Goal: Communication & Community: Answer question/provide support

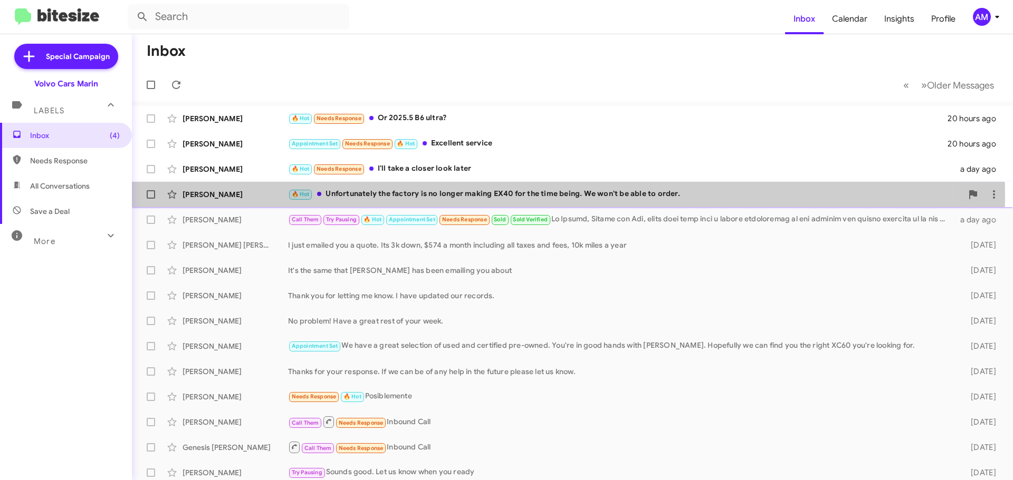
click at [379, 196] on div "🔥 Hot Unfortunately the factory is no longer making EX40 for the time being. We…" at bounding box center [625, 194] width 674 height 12
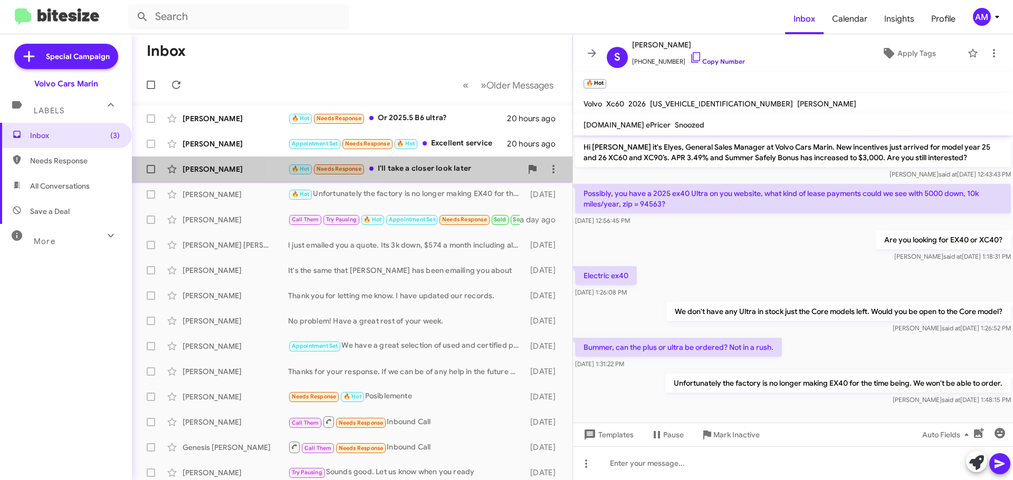
click at [413, 166] on div "🔥 Hot Needs Response I'll take a closer look later" at bounding box center [405, 169] width 234 height 12
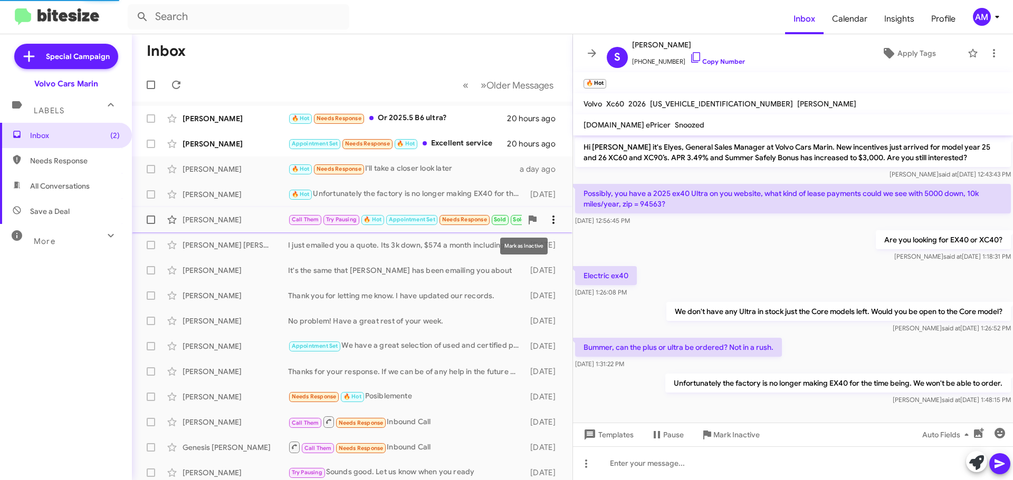
scroll to position [248, 0]
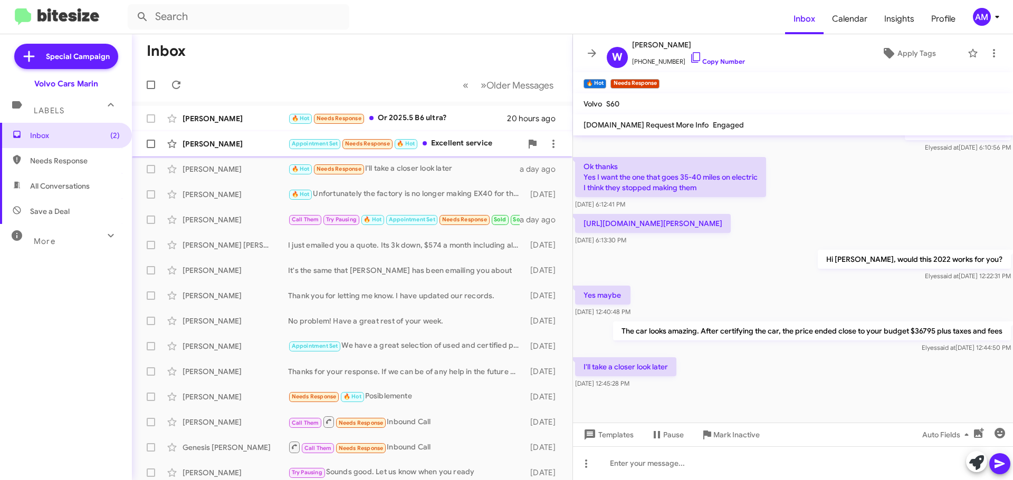
click at [465, 143] on div "Appointment Set Needs Response 🔥 Hot Excellent service" at bounding box center [405, 144] width 234 height 12
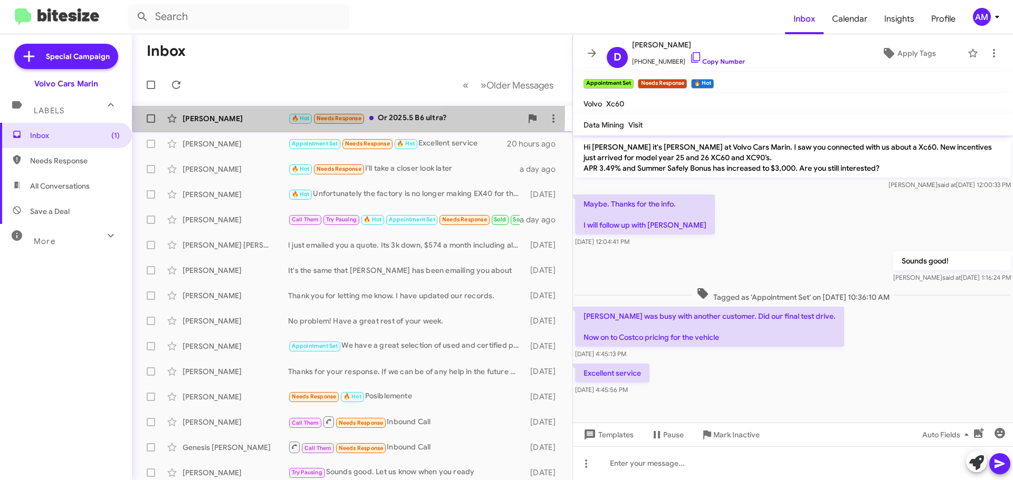
click at [236, 114] on div "[PERSON_NAME]" at bounding box center [234, 118] width 105 height 11
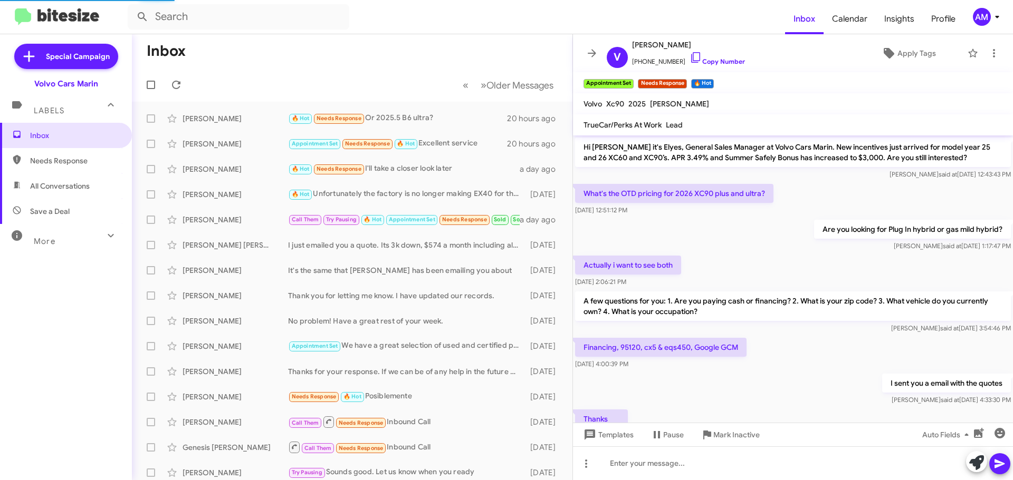
scroll to position [196, 0]
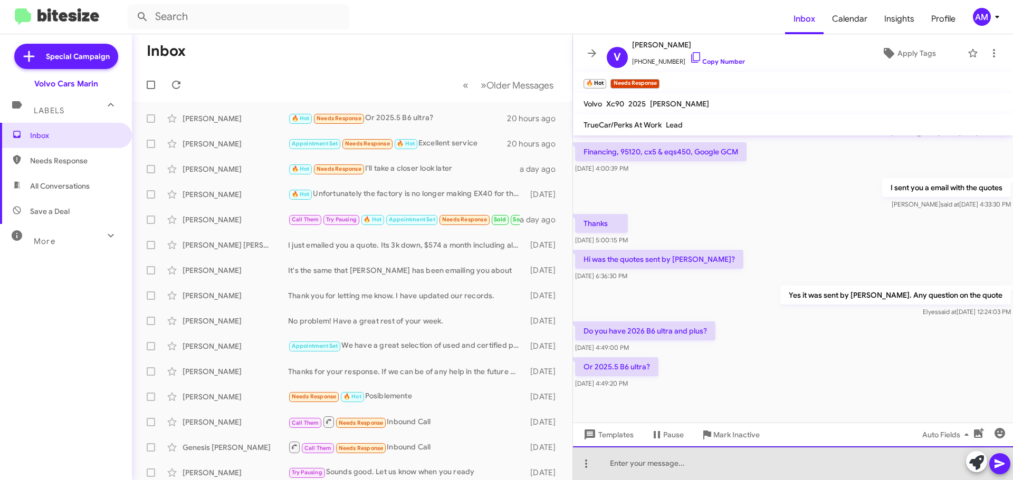
click at [682, 468] on div at bounding box center [793, 464] width 440 height 34
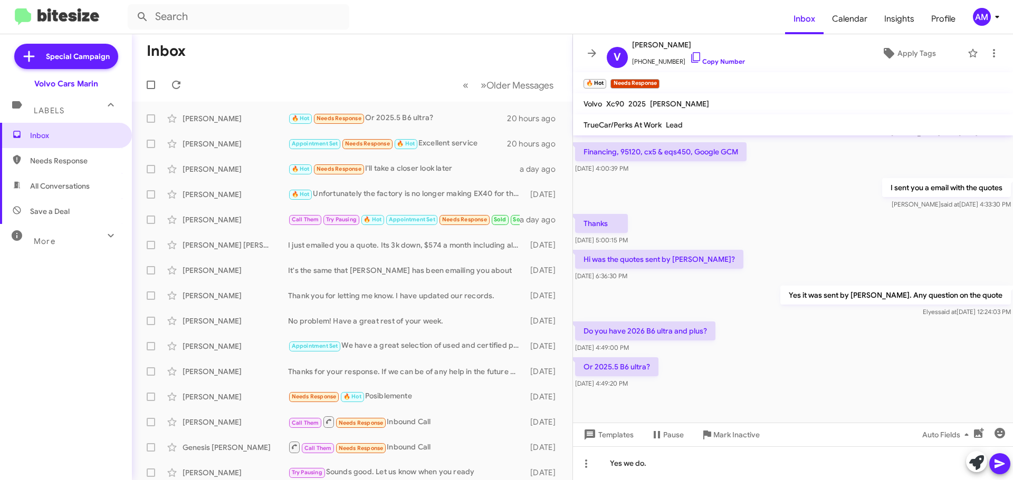
click at [330, 62] on mat-toolbar-row "Inbox" at bounding box center [352, 51] width 440 height 34
click at [355, 48] on mat-toolbar-row "Inbox" at bounding box center [352, 51] width 440 height 34
